Goal: Transaction & Acquisition: Purchase product/service

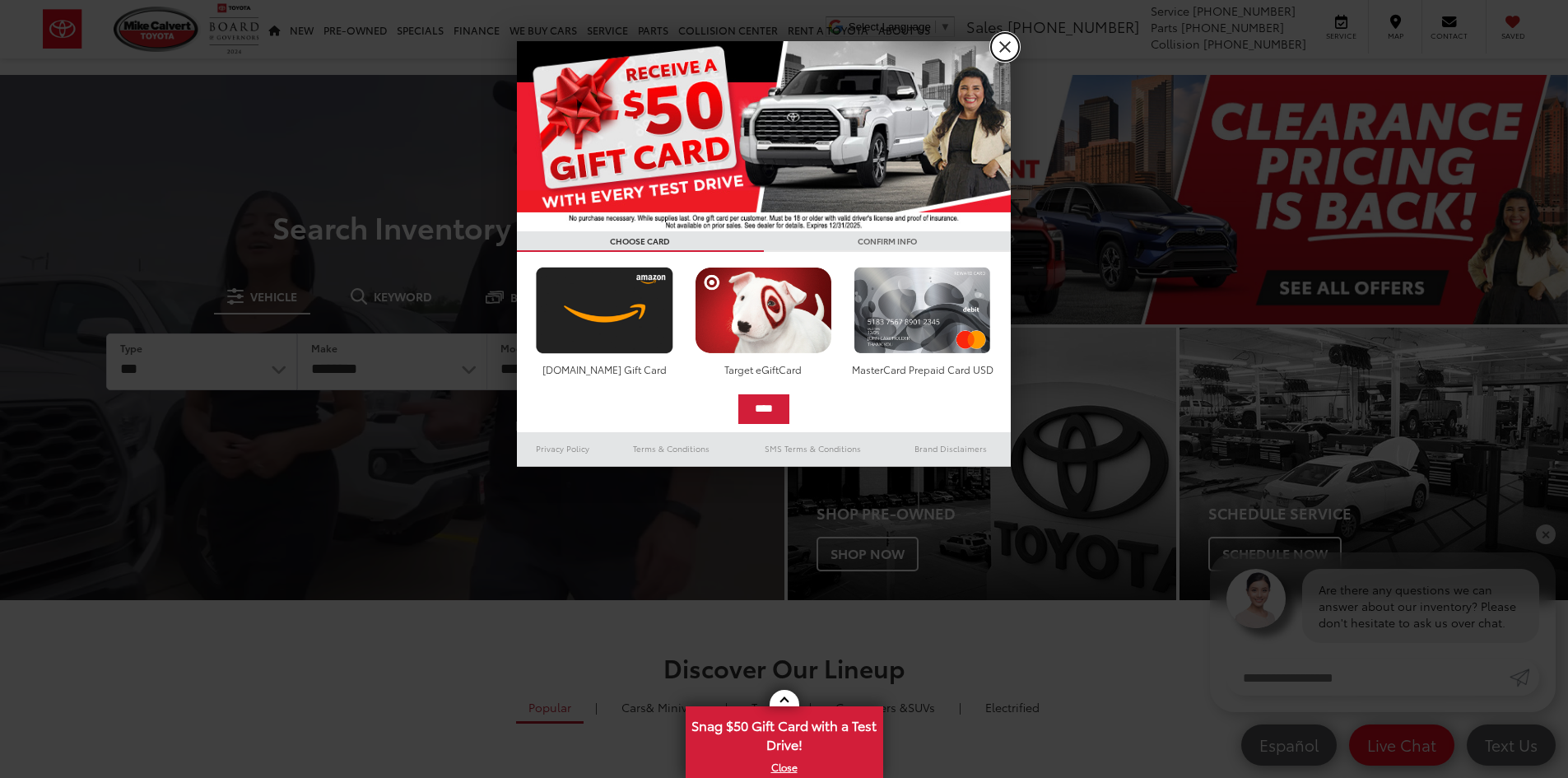
click at [1006, 44] on link "X" at bounding box center [1005, 46] width 28 height 28
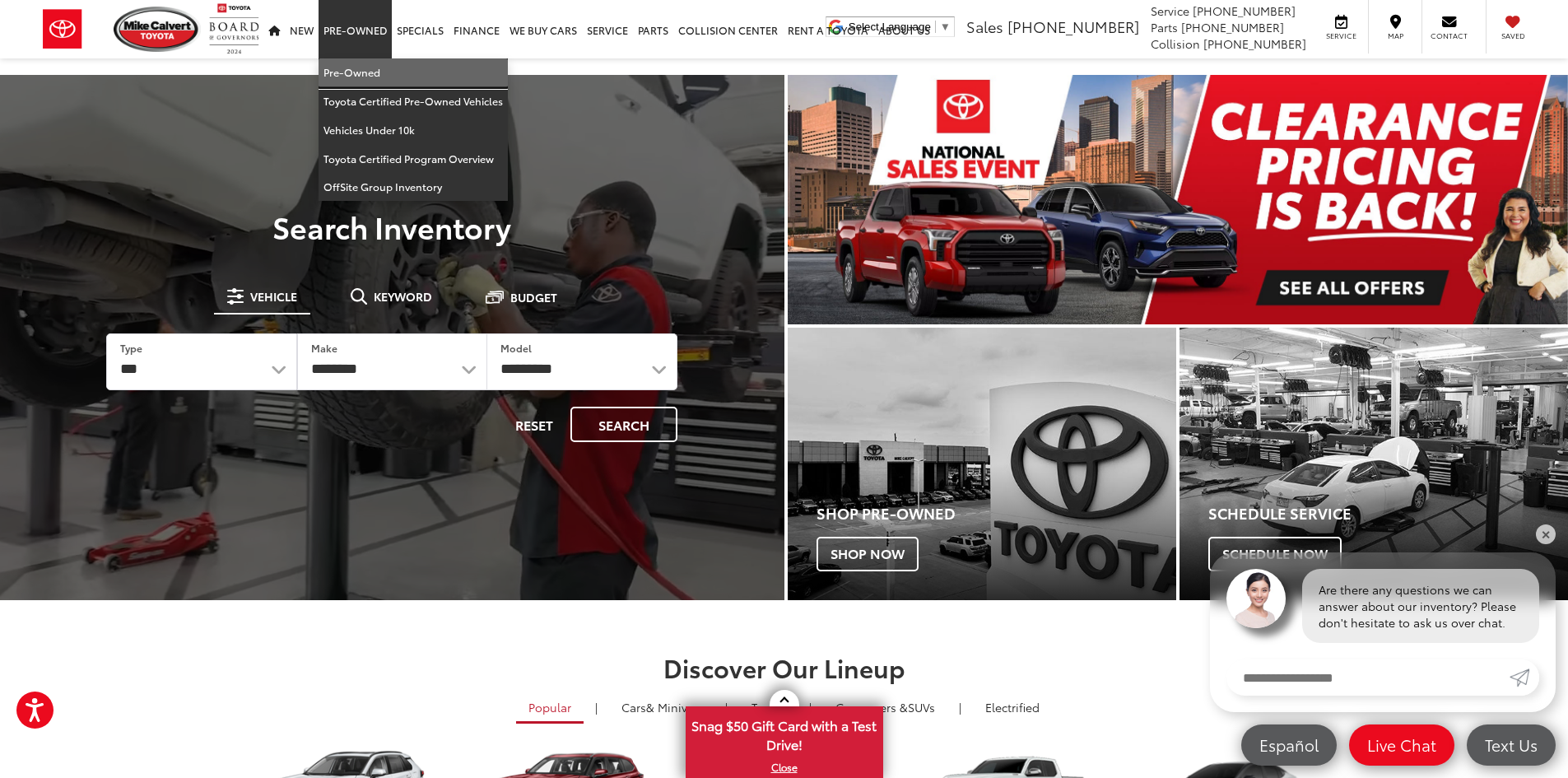
click at [371, 80] on link "Pre-Owned" at bounding box center [413, 73] width 189 height 29
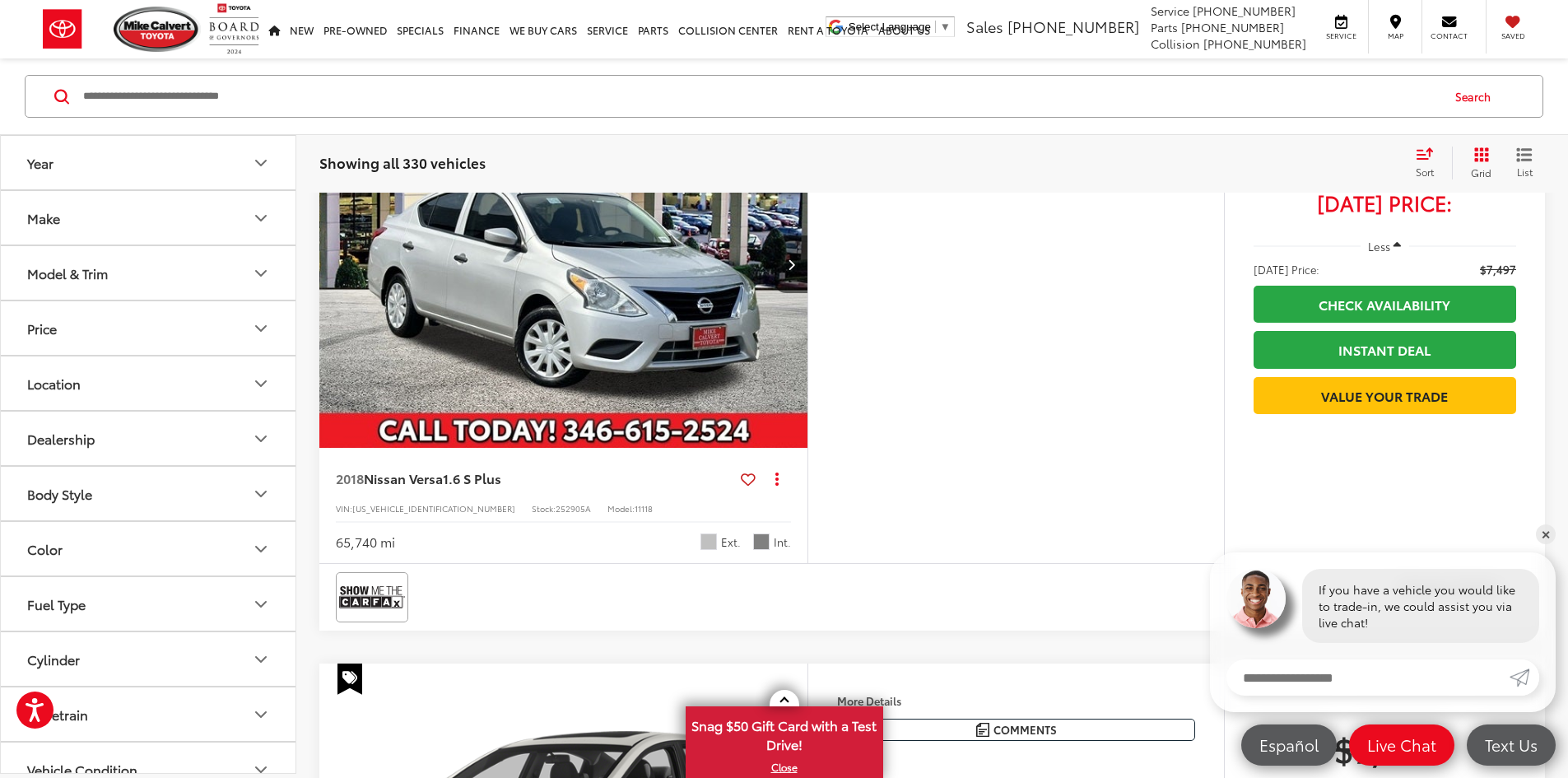
scroll to position [5270, 0]
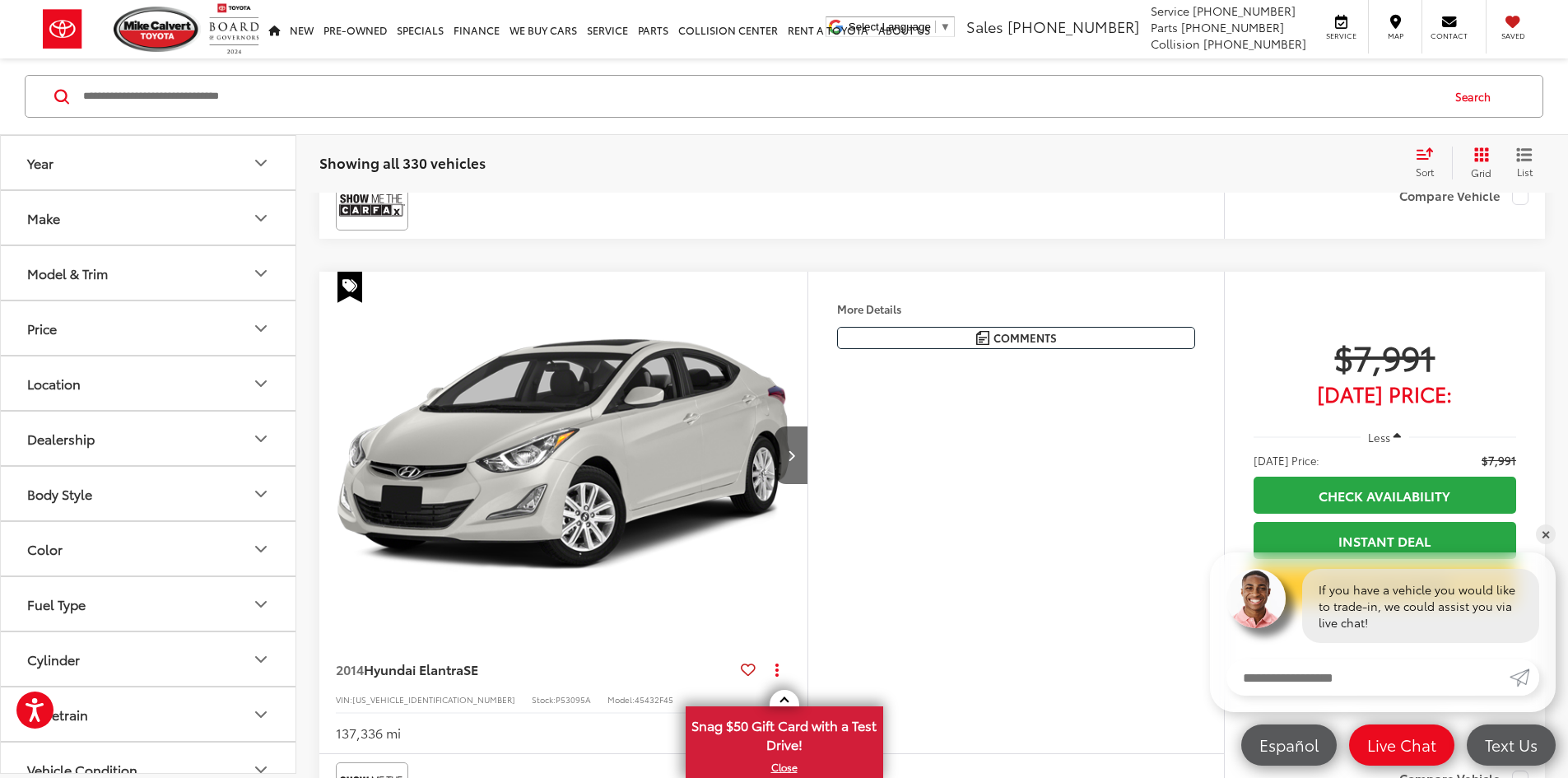
click at [239, 232] on button "Make" at bounding box center [149, 218] width 297 height 54
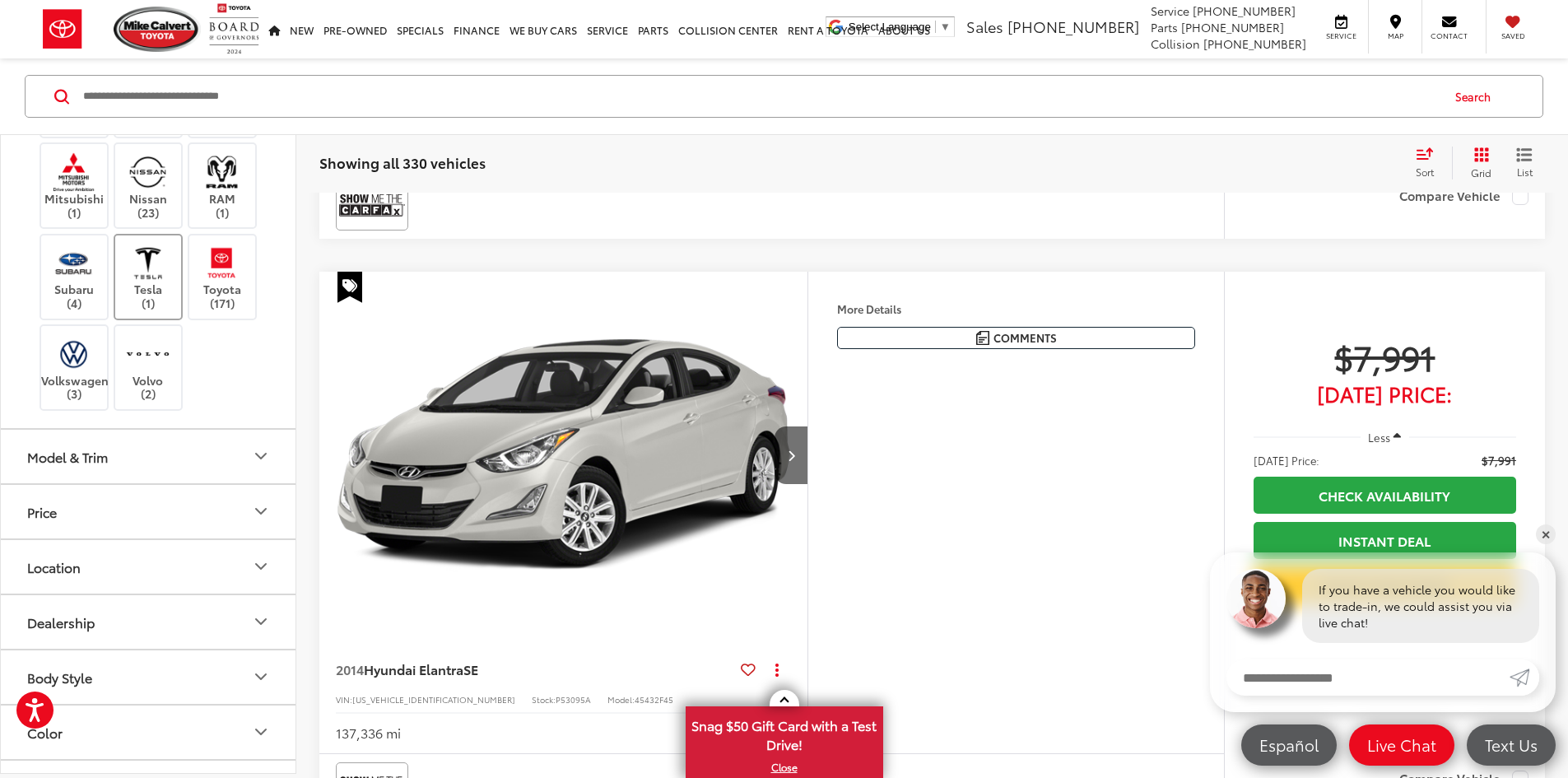
scroll to position [577, 0]
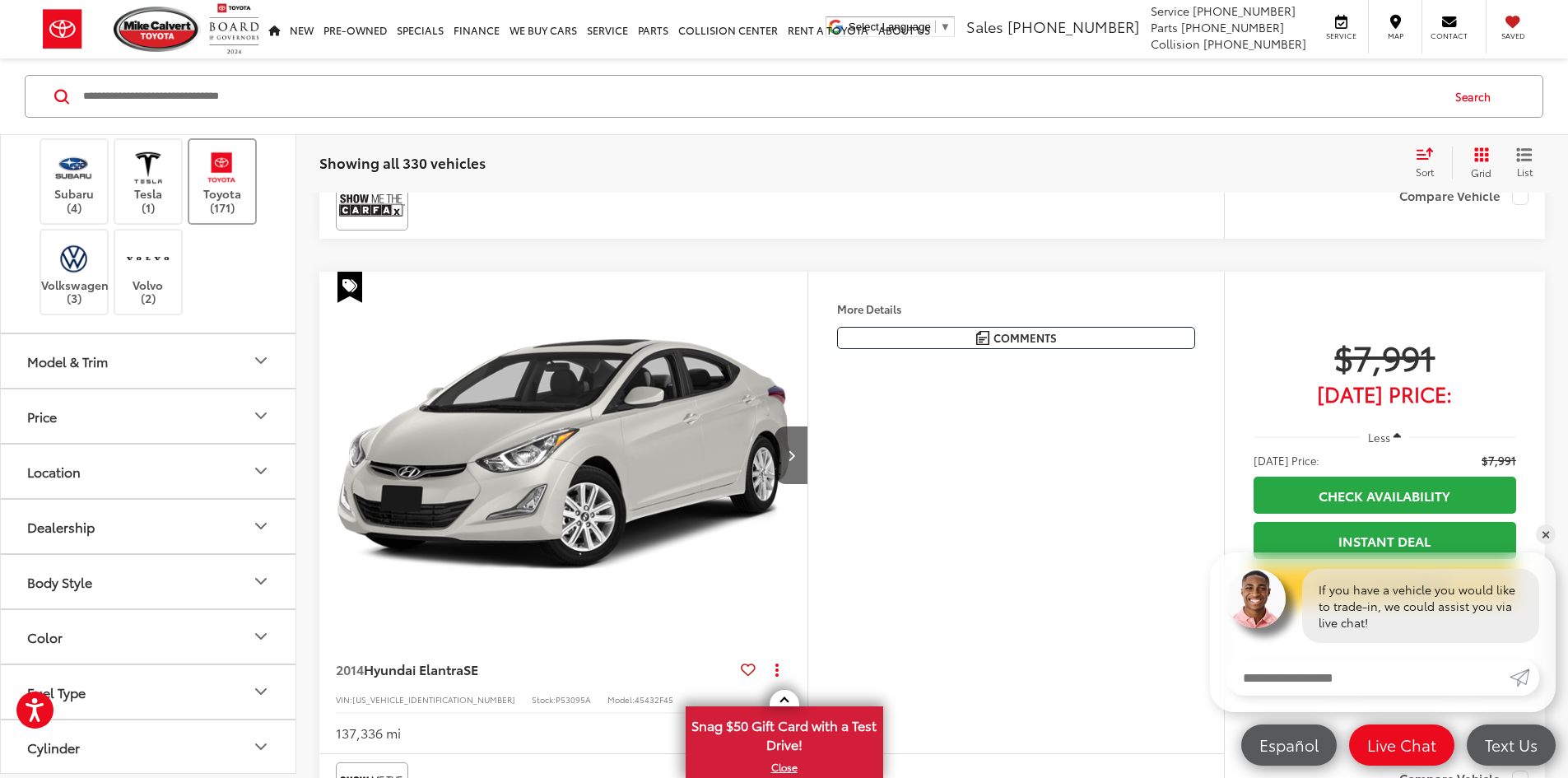
click at [194, 215] on label "Toyota (171)" at bounding box center [223, 182] width 67 height 67
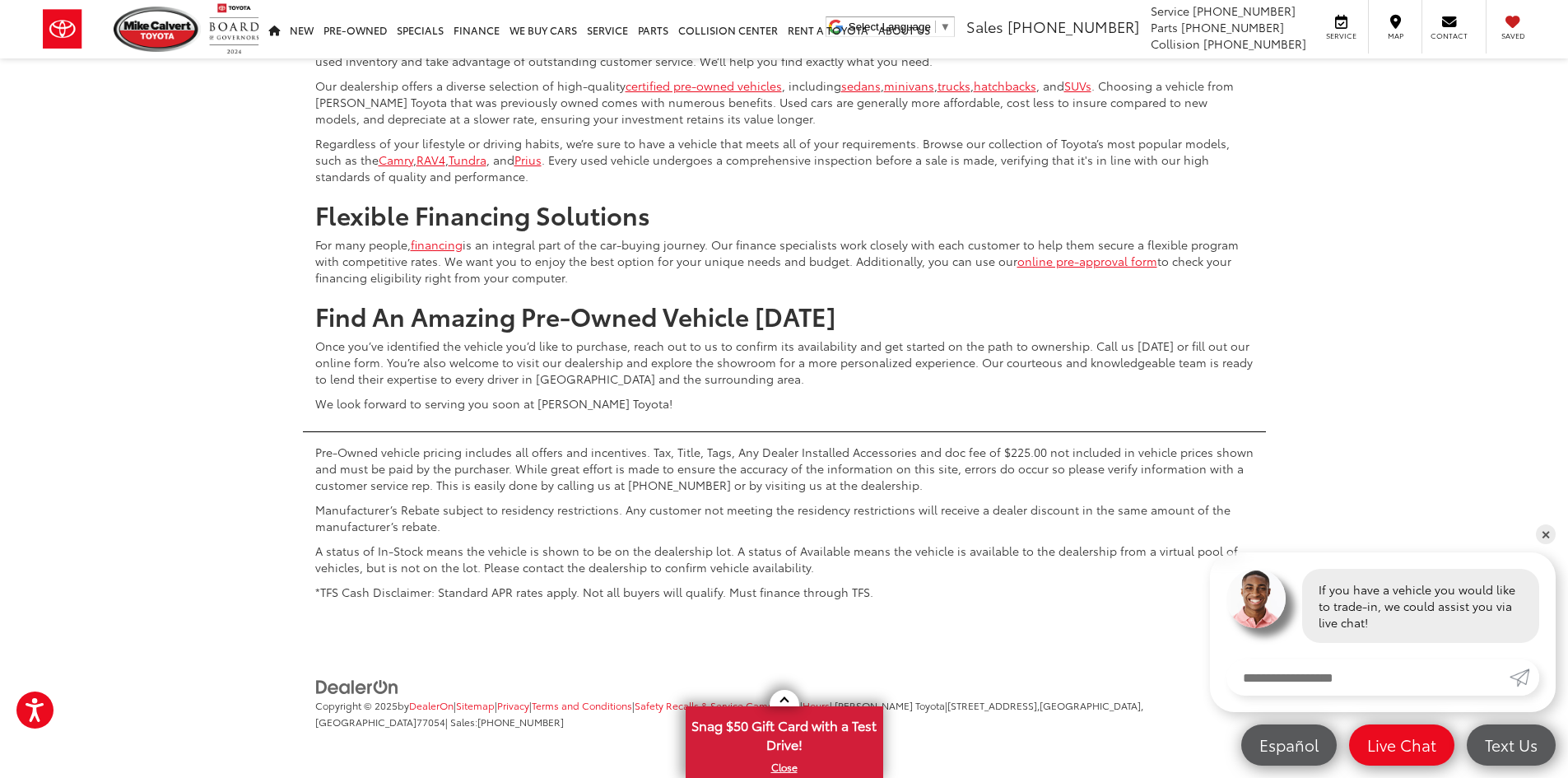
scroll to position [8152, 0]
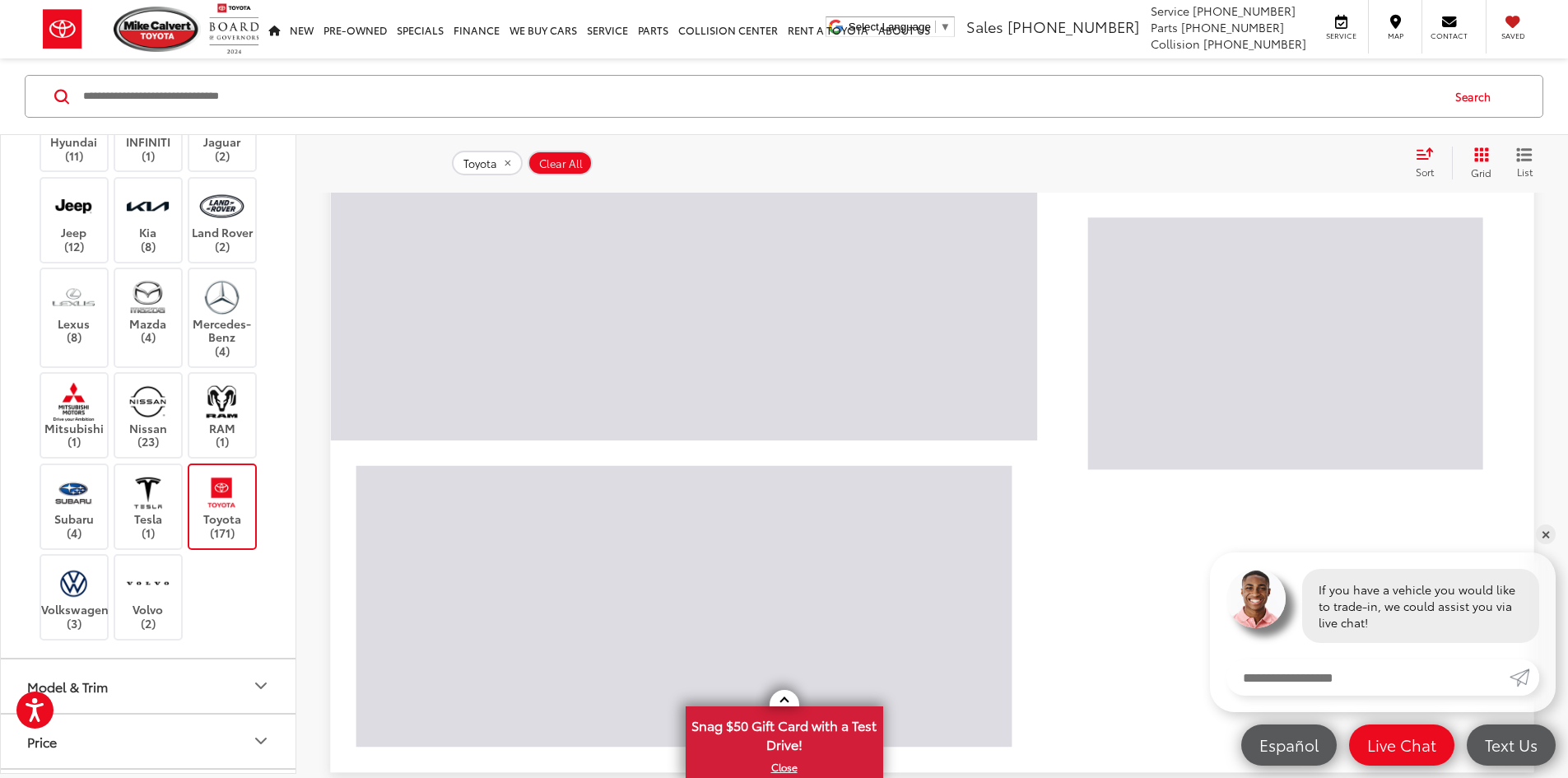
scroll to position [350, 0]
